Goal: Task Accomplishment & Management: Manage account settings

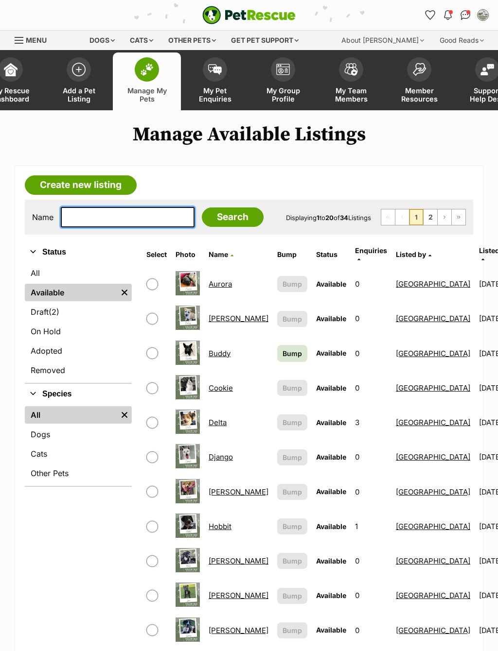
click at [127, 223] on input "text" at bounding box center [128, 217] width 134 height 20
type input "Mer"
click at [209, 220] on input "Search" at bounding box center [233, 217] width 62 height 19
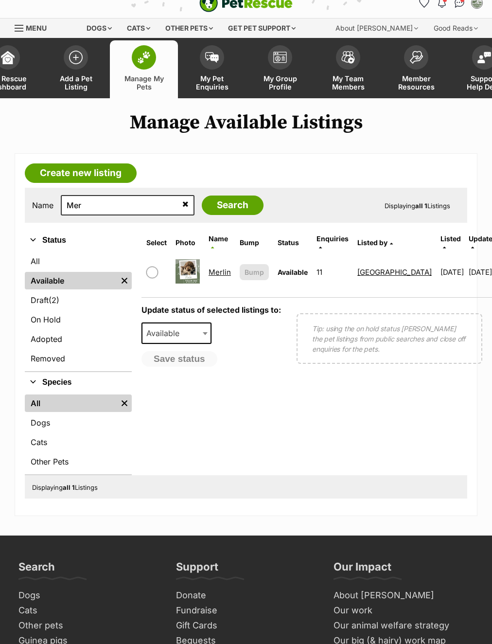
click at [227, 267] on link "Merlin" at bounding box center [220, 271] width 22 height 9
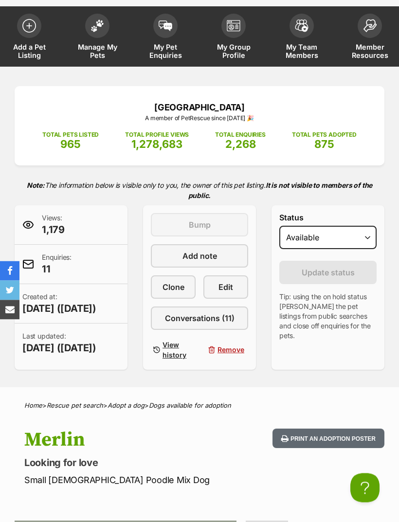
scroll to position [44, 0]
click at [230, 283] on span "Edit" at bounding box center [225, 287] width 15 height 12
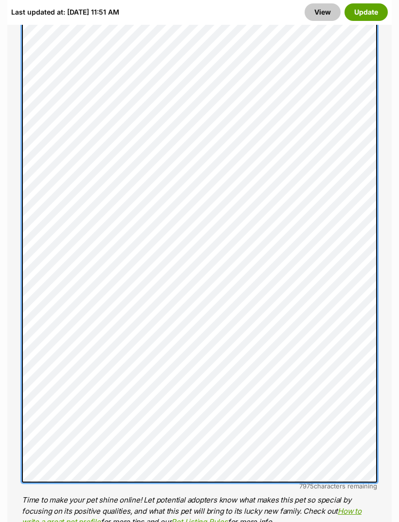
scroll to position [832, 0]
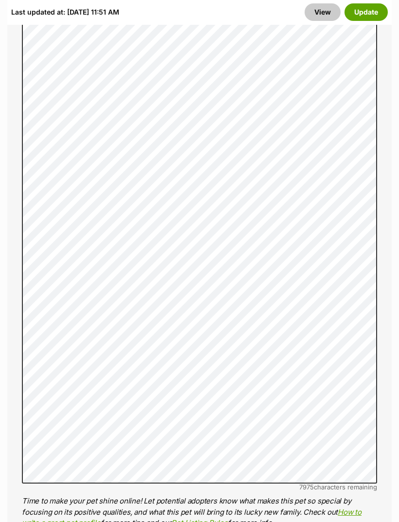
click at [371, 8] on button "Update" at bounding box center [365, 12] width 43 height 18
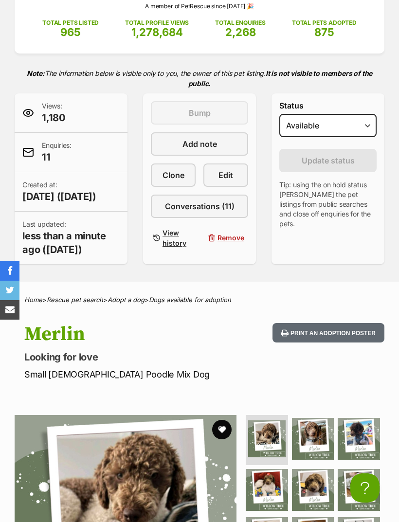
scroll to position [135, 0]
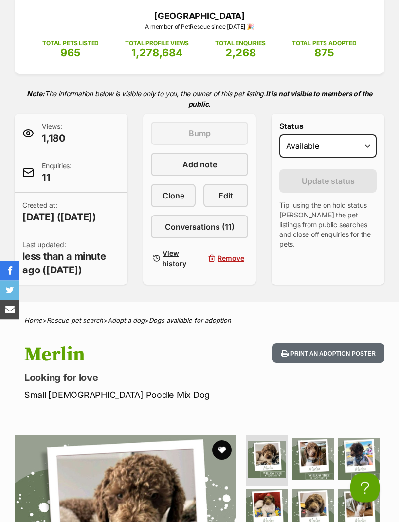
click at [208, 222] on span "Conversations (11)" at bounding box center [200, 227] width 70 height 12
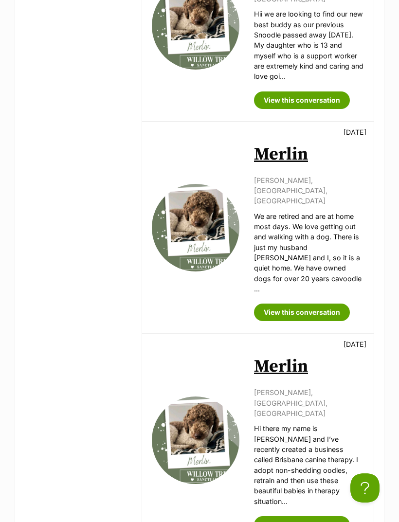
scroll to position [1726, 0]
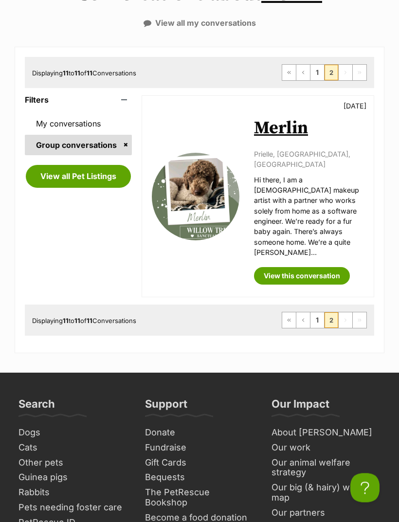
scroll to position [140, 0]
click at [327, 267] on link "View this conversation" at bounding box center [302, 276] width 96 height 18
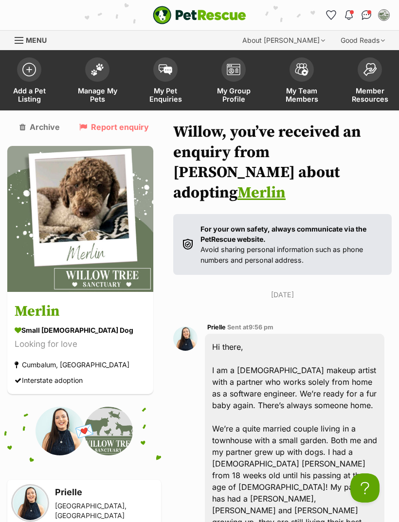
click at [102, 71] on img at bounding box center [97, 69] width 14 height 13
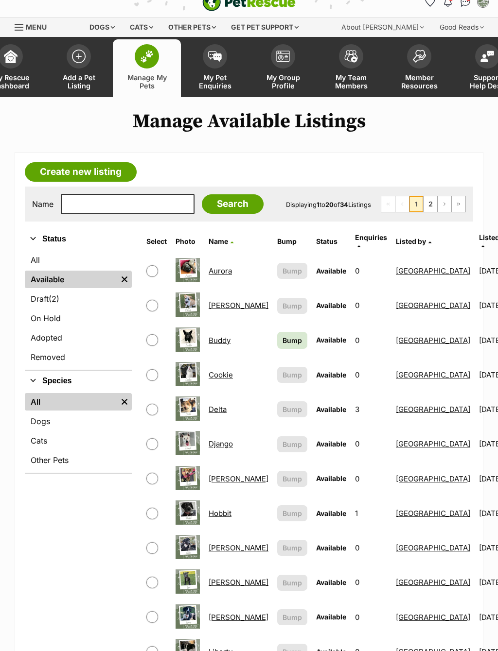
scroll to position [13, 0]
click at [109, 201] on input "text" at bounding box center [128, 204] width 134 height 20
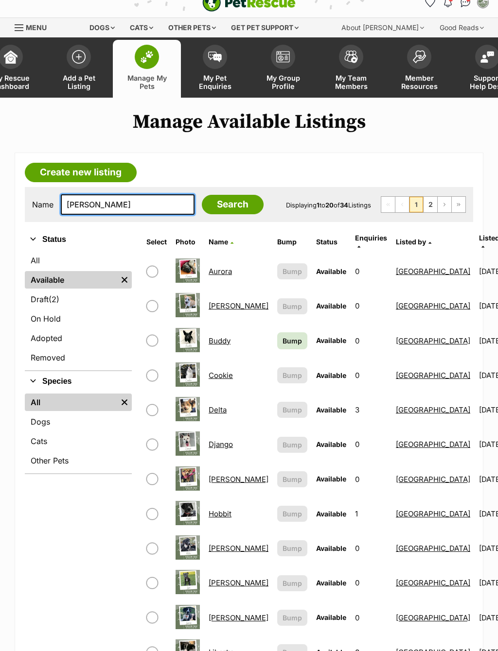
type input "Merl"
click at [216, 206] on input "Search" at bounding box center [233, 204] width 62 height 19
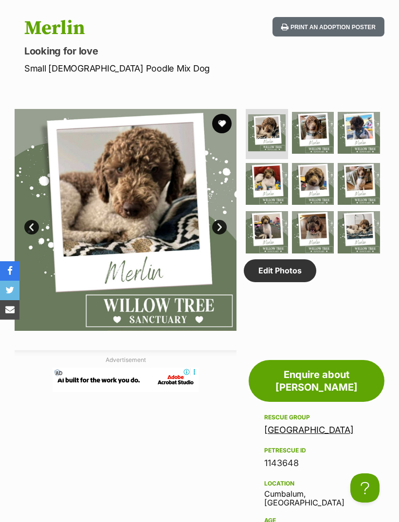
click at [314, 244] on img at bounding box center [313, 232] width 42 height 42
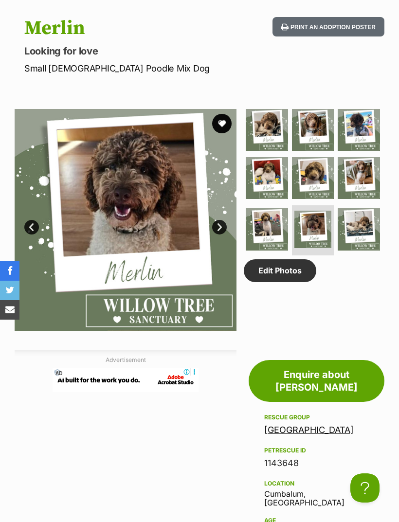
click at [298, 281] on link "Edit Photos" at bounding box center [280, 270] width 72 height 22
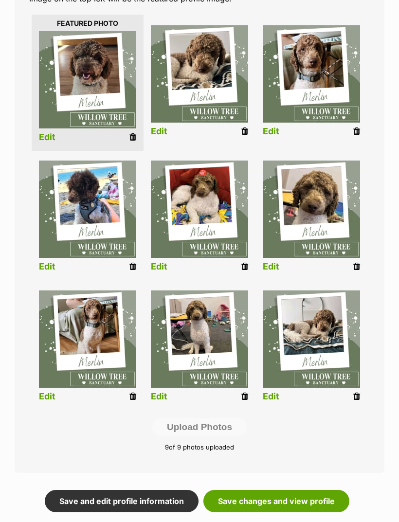
scroll to position [292, 0]
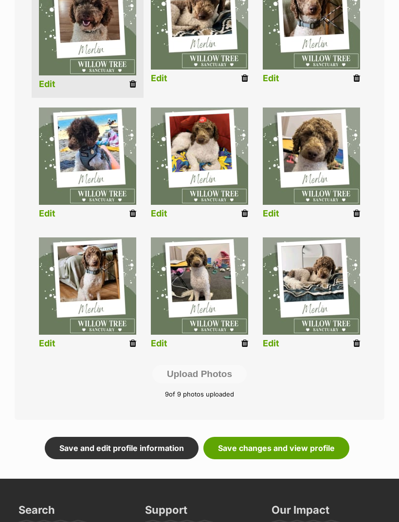
click at [319, 449] on link "Save changes and view profile" at bounding box center [276, 448] width 146 height 22
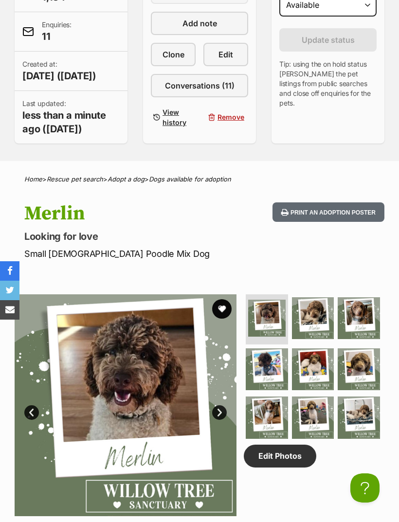
scroll to position [276, 0]
click at [225, 57] on span "Edit" at bounding box center [225, 55] width 15 height 12
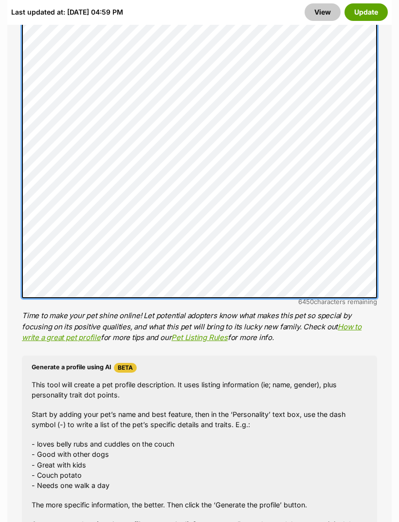
scroll to position [1036, 0]
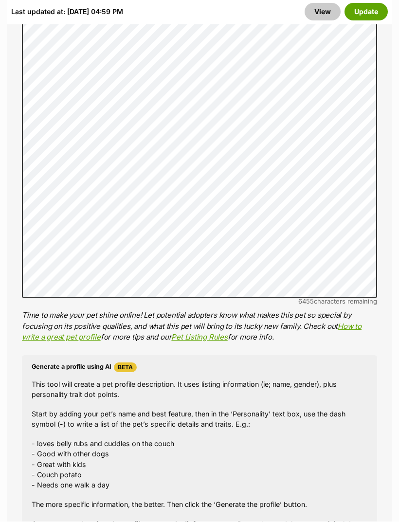
click at [372, 8] on button "Update" at bounding box center [365, 12] width 43 height 18
